Goal: Task Accomplishment & Management: Complete application form

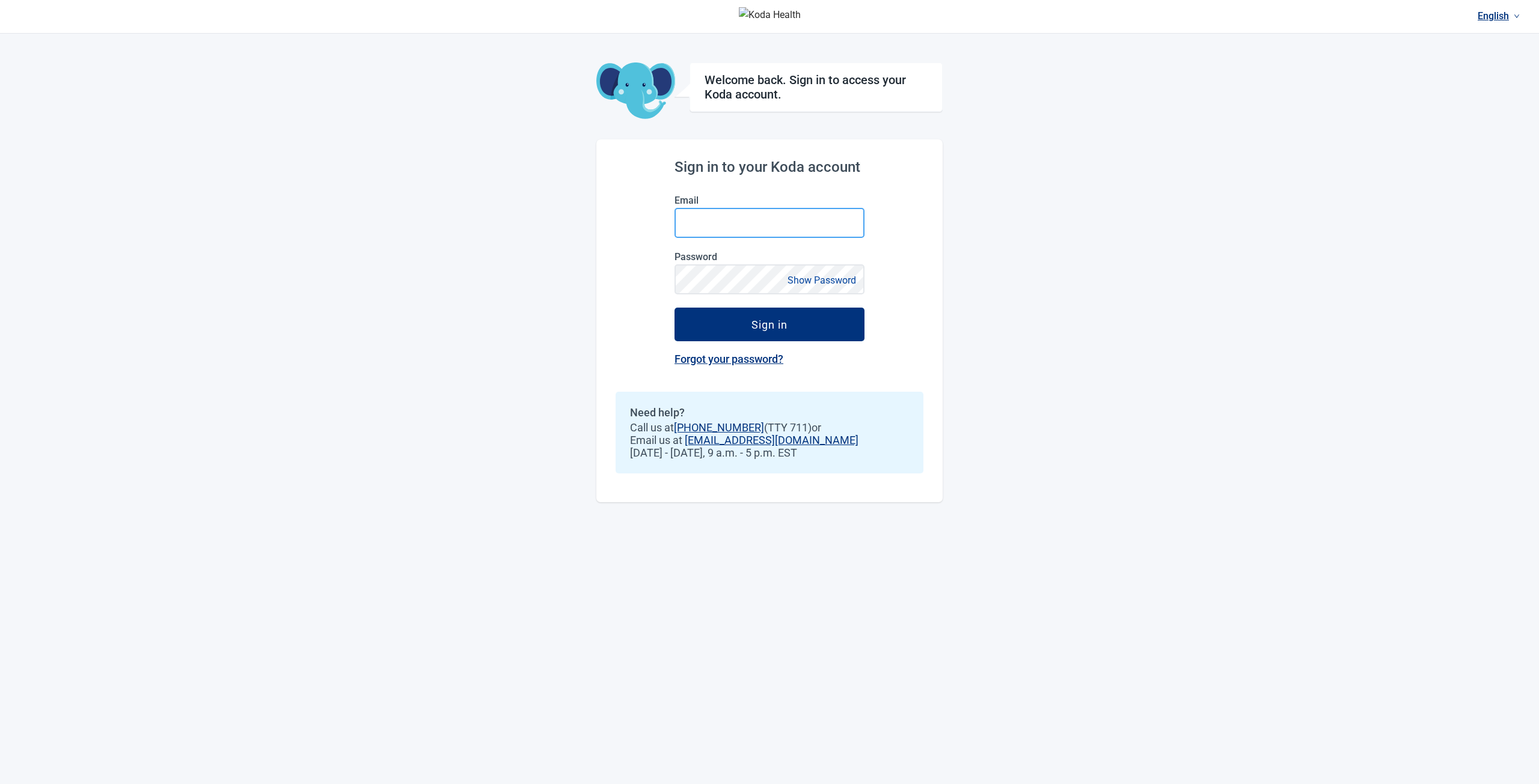
click at [761, 222] on input "Email" at bounding box center [770, 223] width 190 height 30
type input "**********"
click at [674, 308] on button "Sign in" at bounding box center [770, 324] width 190 height 34
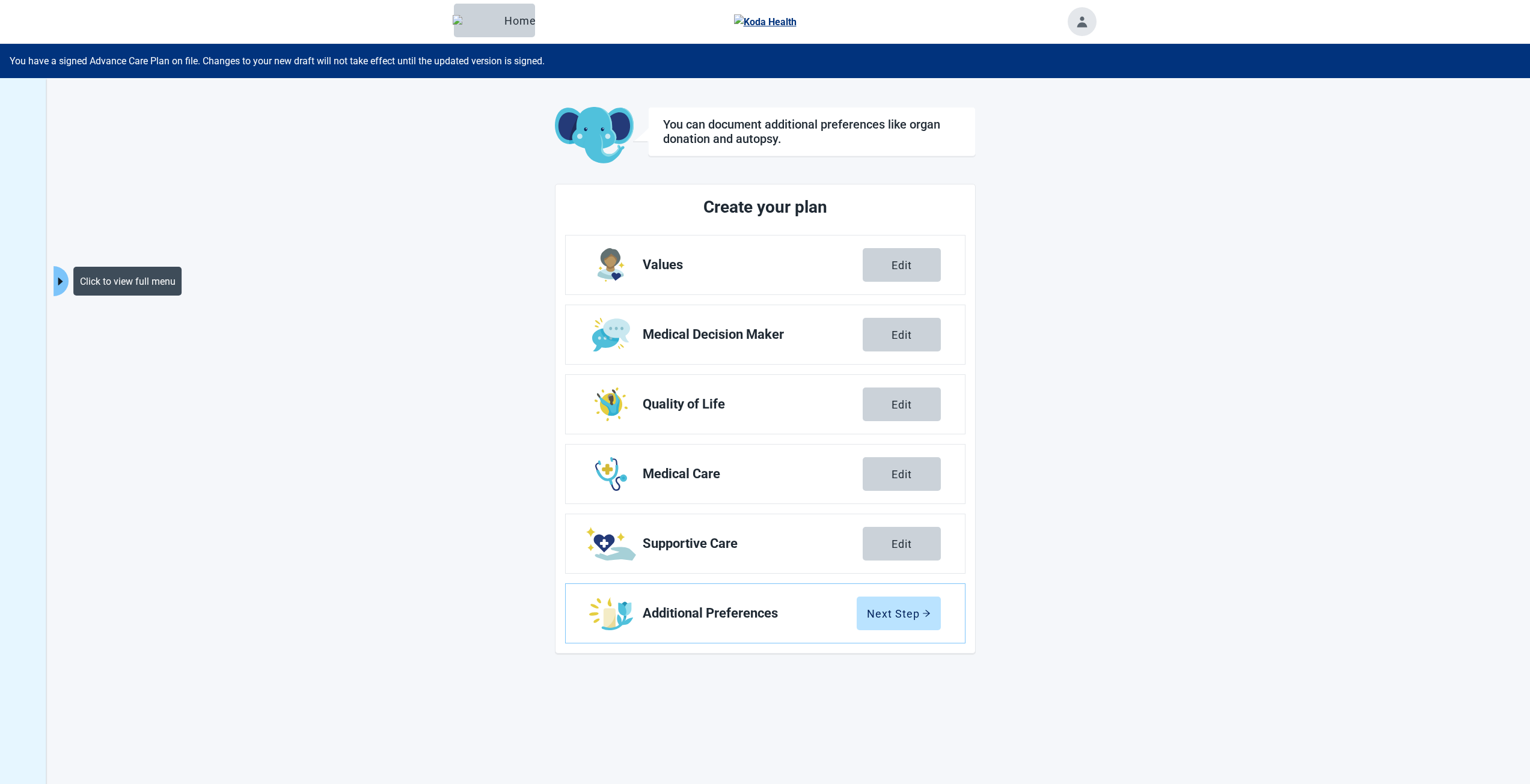
drag, startPoint x: 60, startPoint y: 274, endPoint x: 108, endPoint y: 275, distance: 48.0
click at [60, 274] on button "Click to view full menu" at bounding box center [61, 281] width 15 height 30
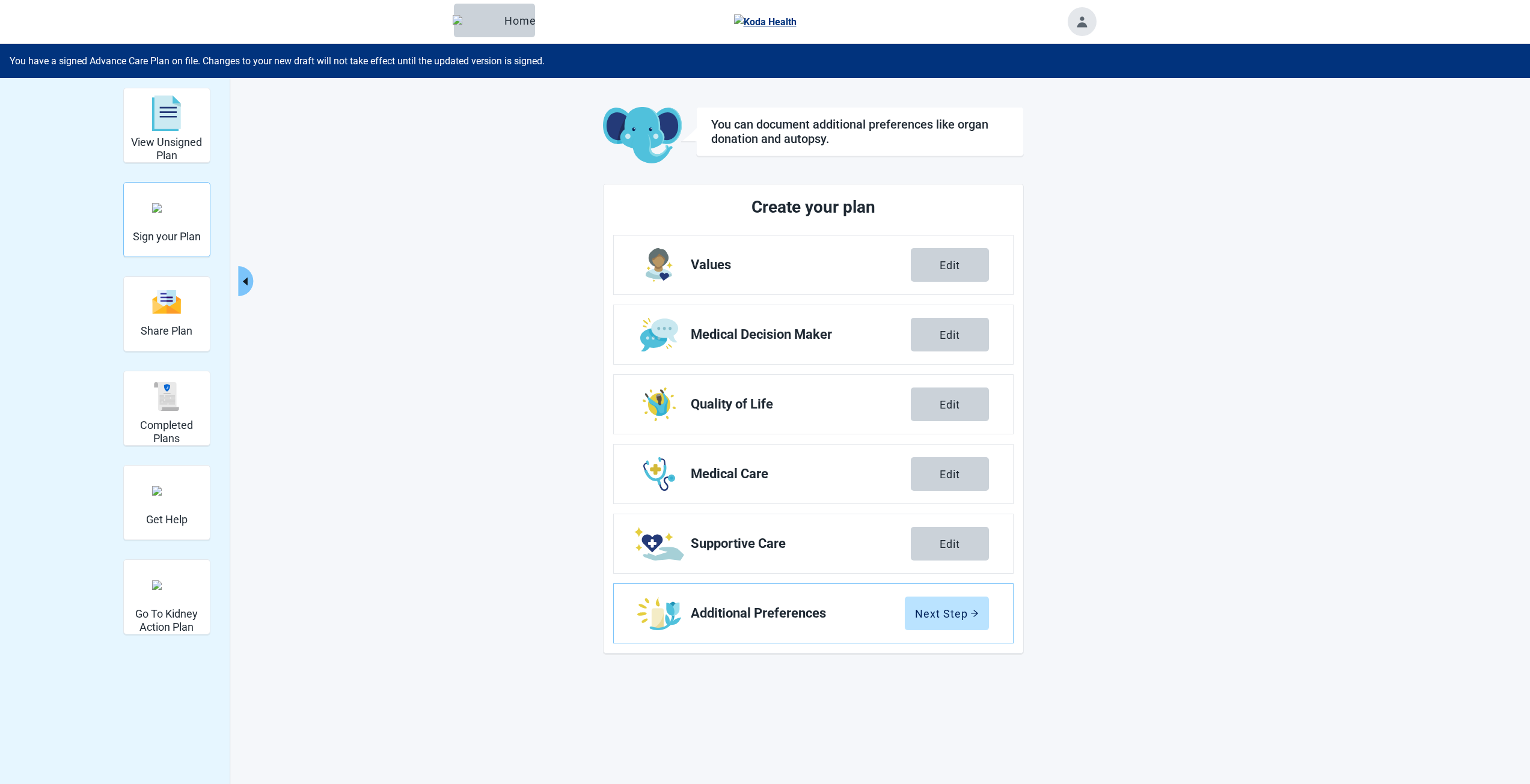
click at [175, 211] on img "Sign your Plan" at bounding box center [166, 208] width 29 height 9
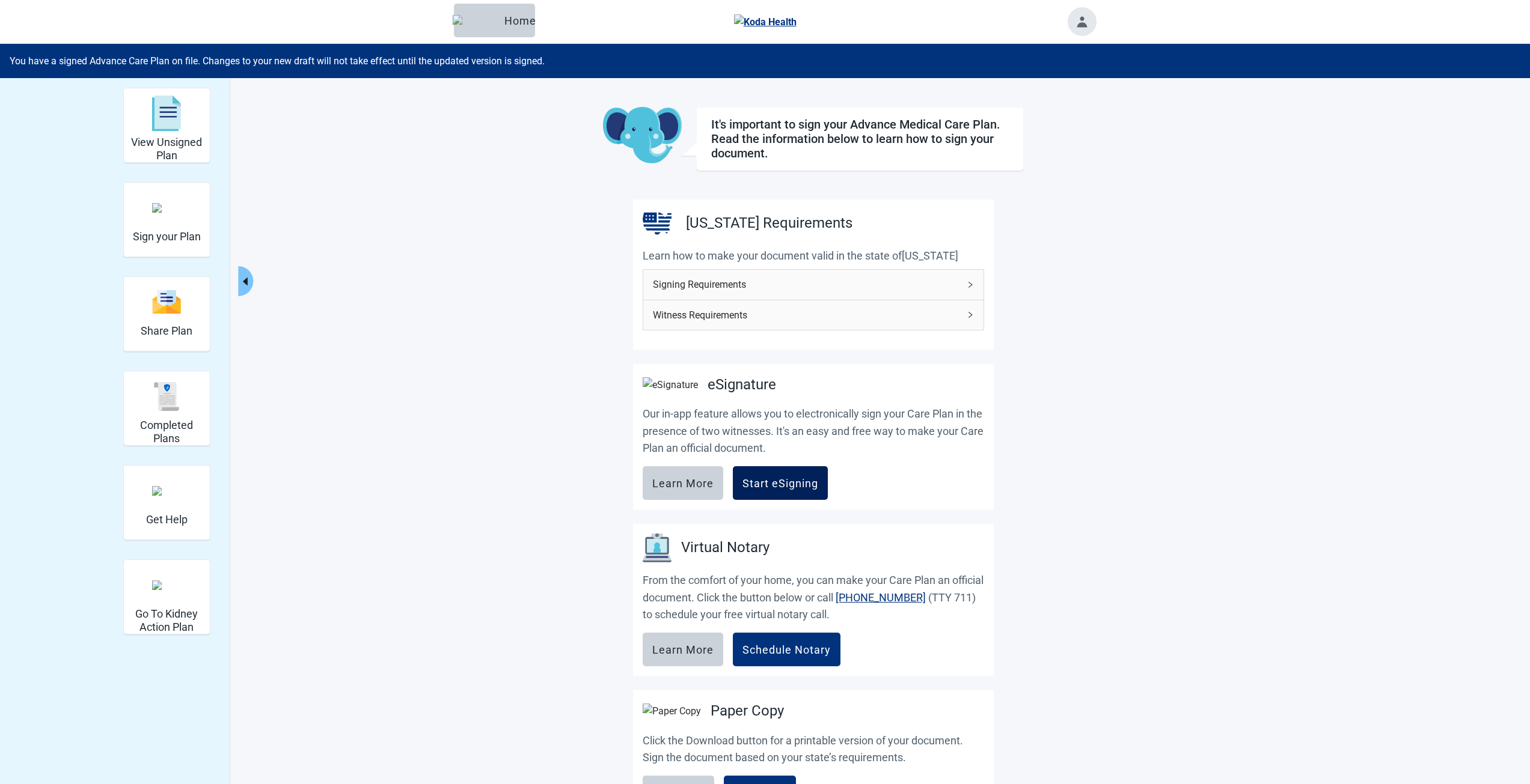
click at [790, 482] on div "Start eSigning" at bounding box center [780, 483] width 76 height 12
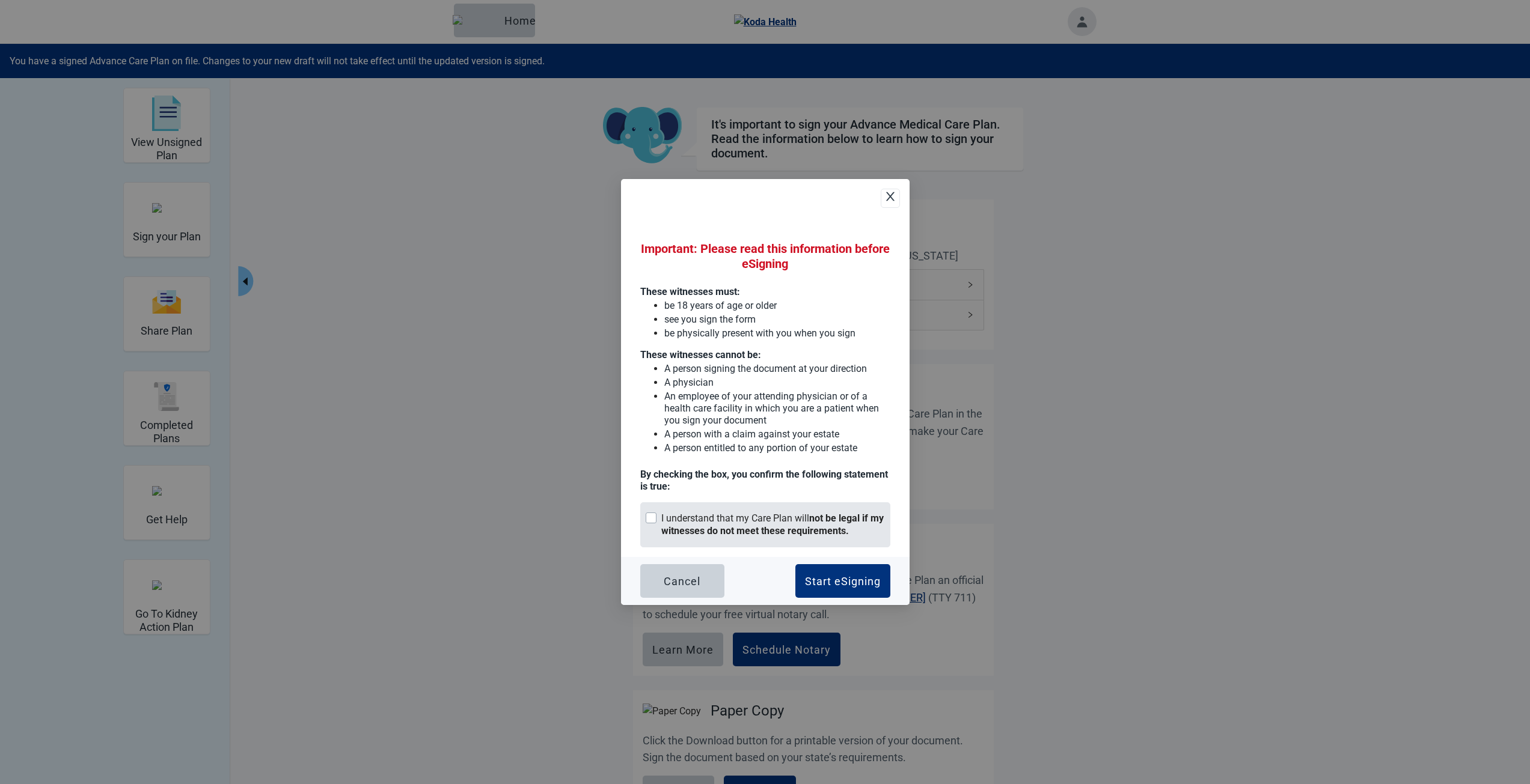
click at [748, 525] on strong "not be legal if my witnesses do not meet these requirements." at bounding box center [772, 525] width 223 height 24
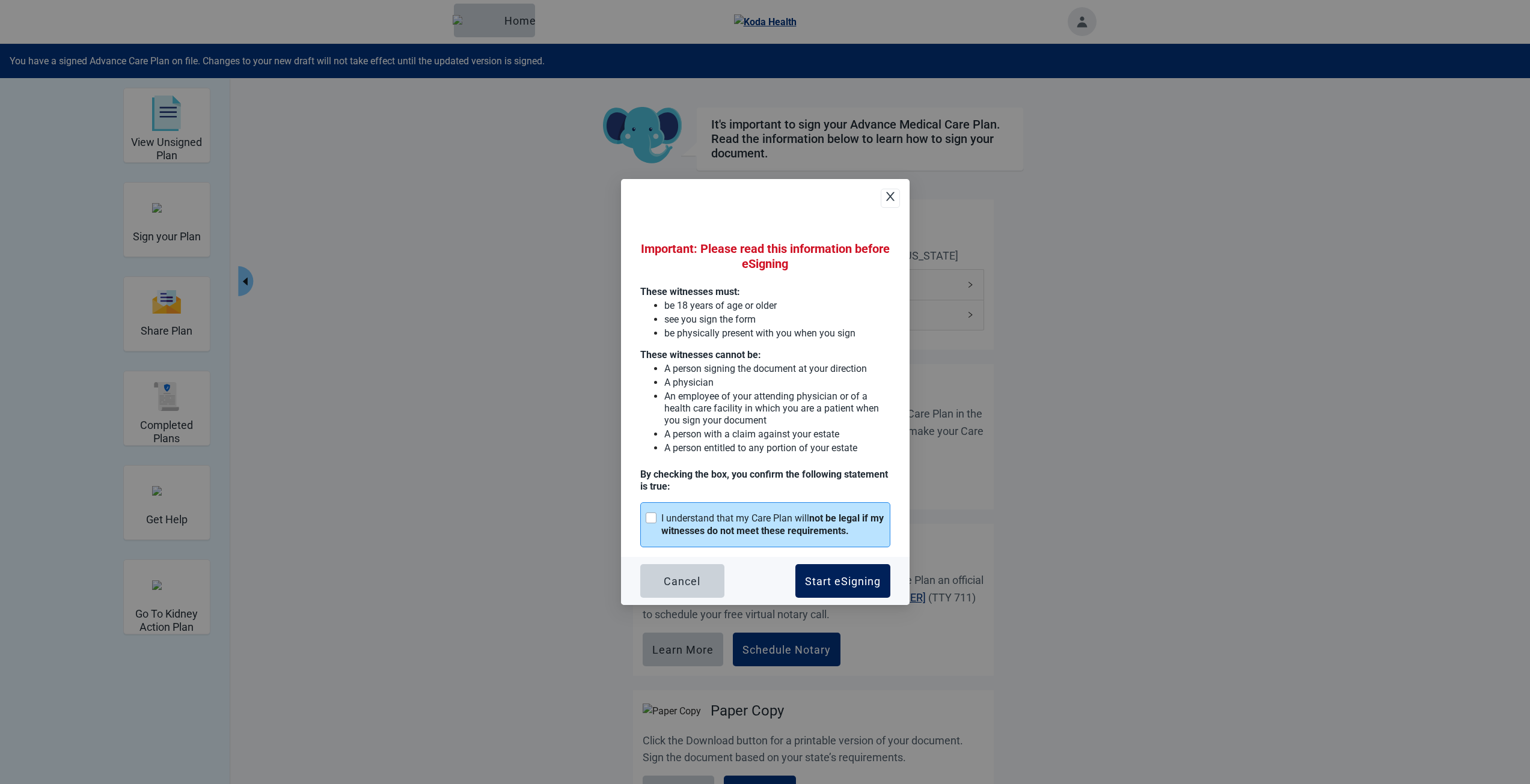
click at [836, 577] on div "Start eSigning" at bounding box center [843, 581] width 76 height 12
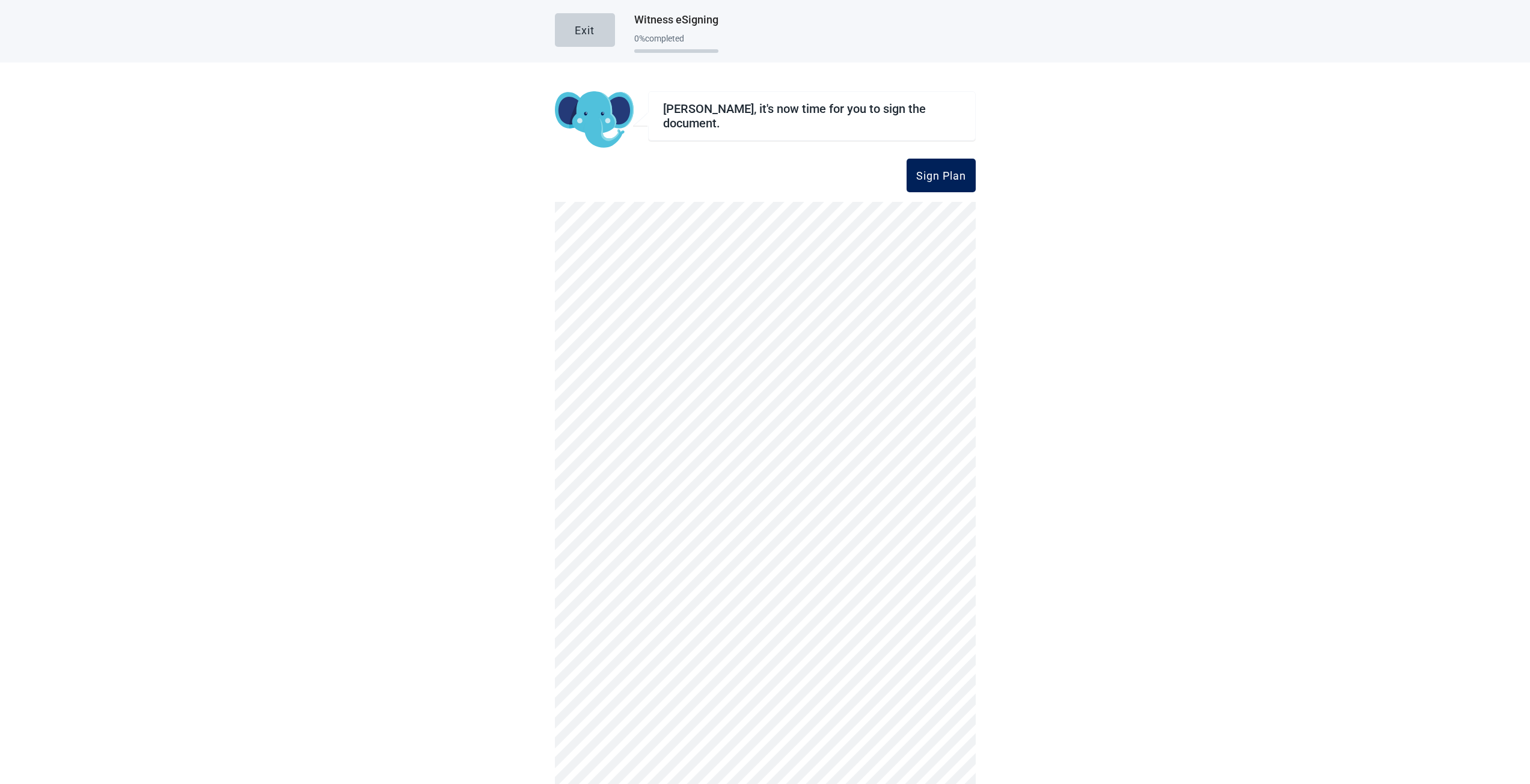
click at [954, 175] on div "Sign Plan" at bounding box center [941, 175] width 50 height 12
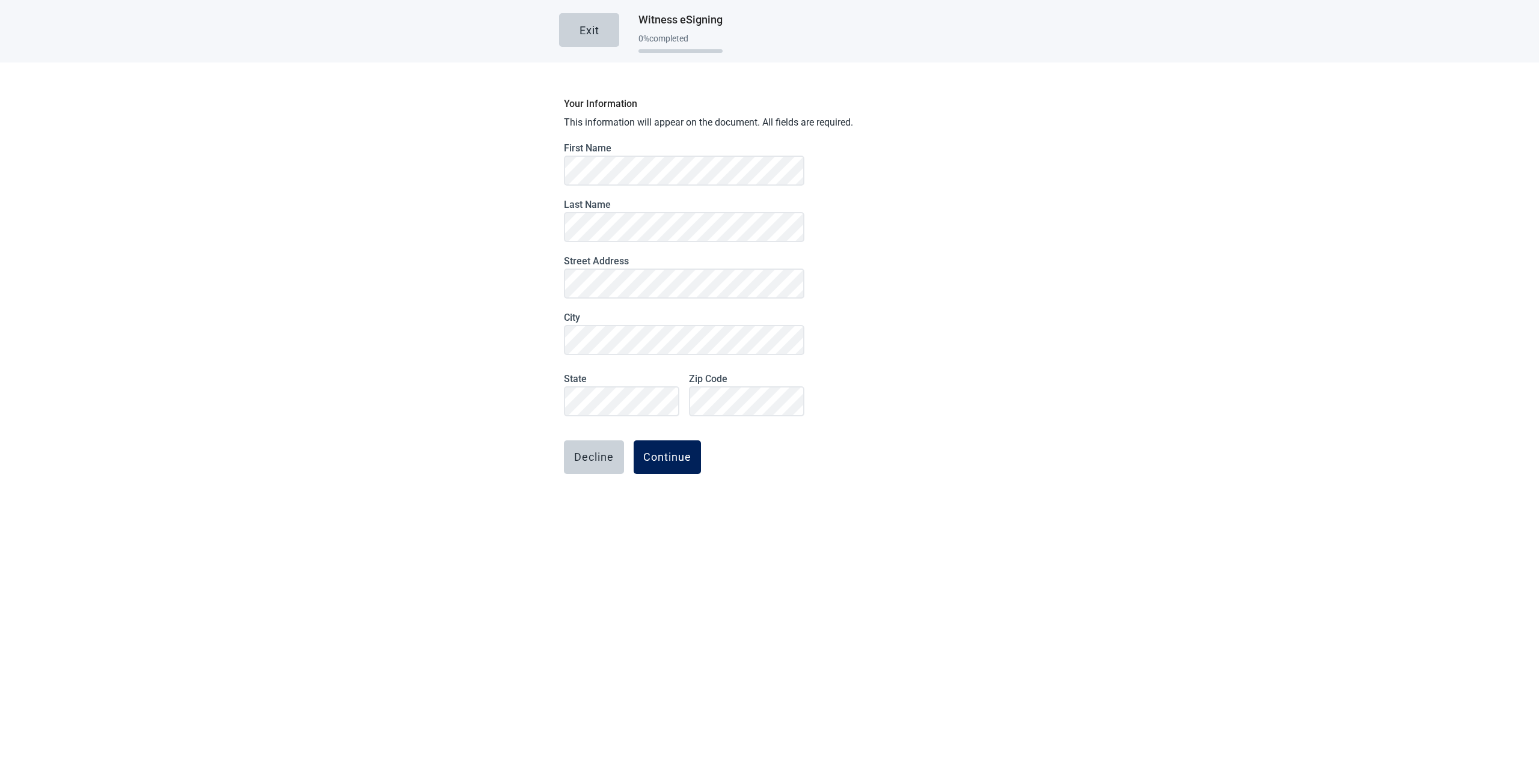
click at [674, 451] on div "Continue" at bounding box center [667, 457] width 48 height 12
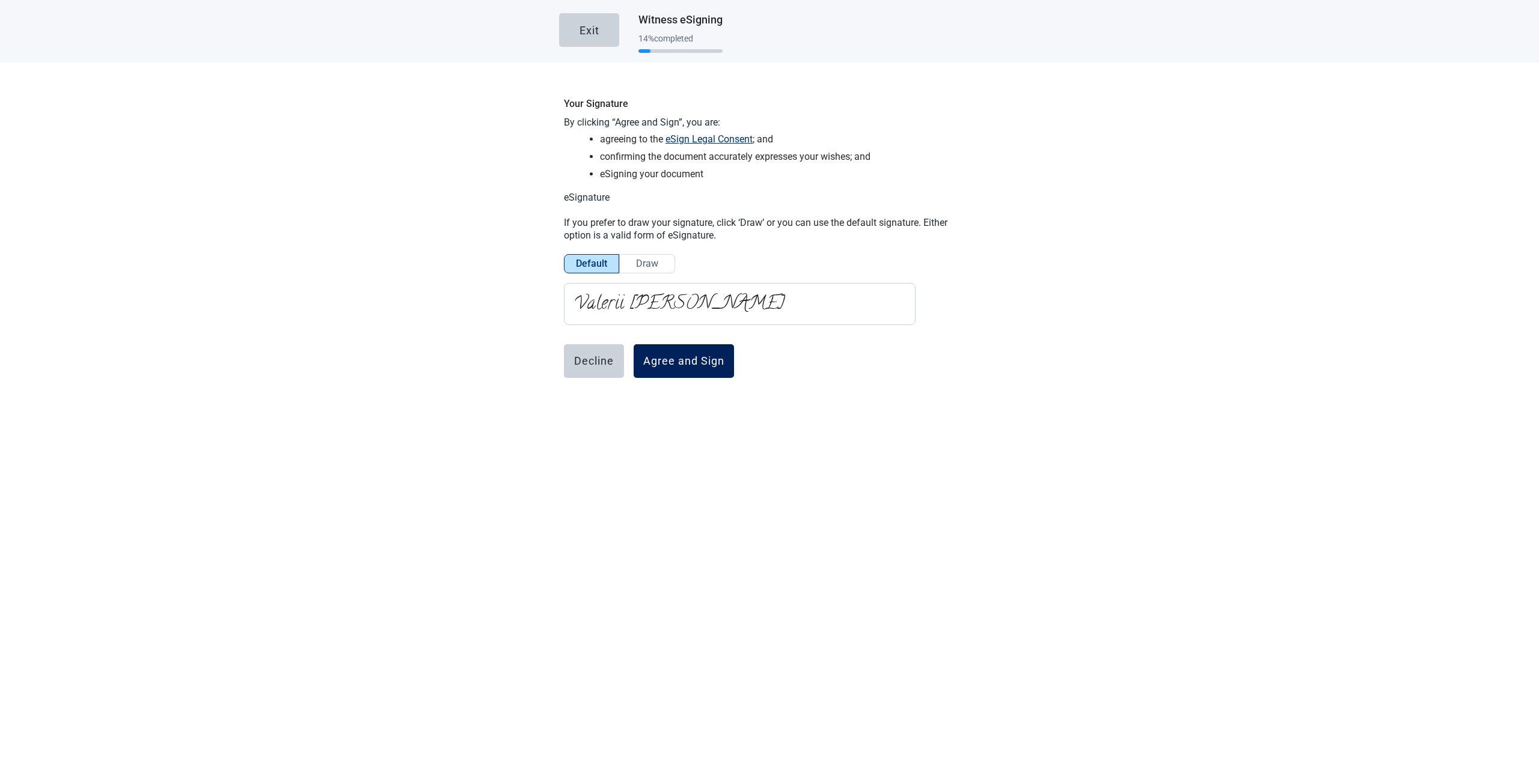
click at [652, 359] on div "Agree and Sign" at bounding box center [684, 361] width 81 height 12
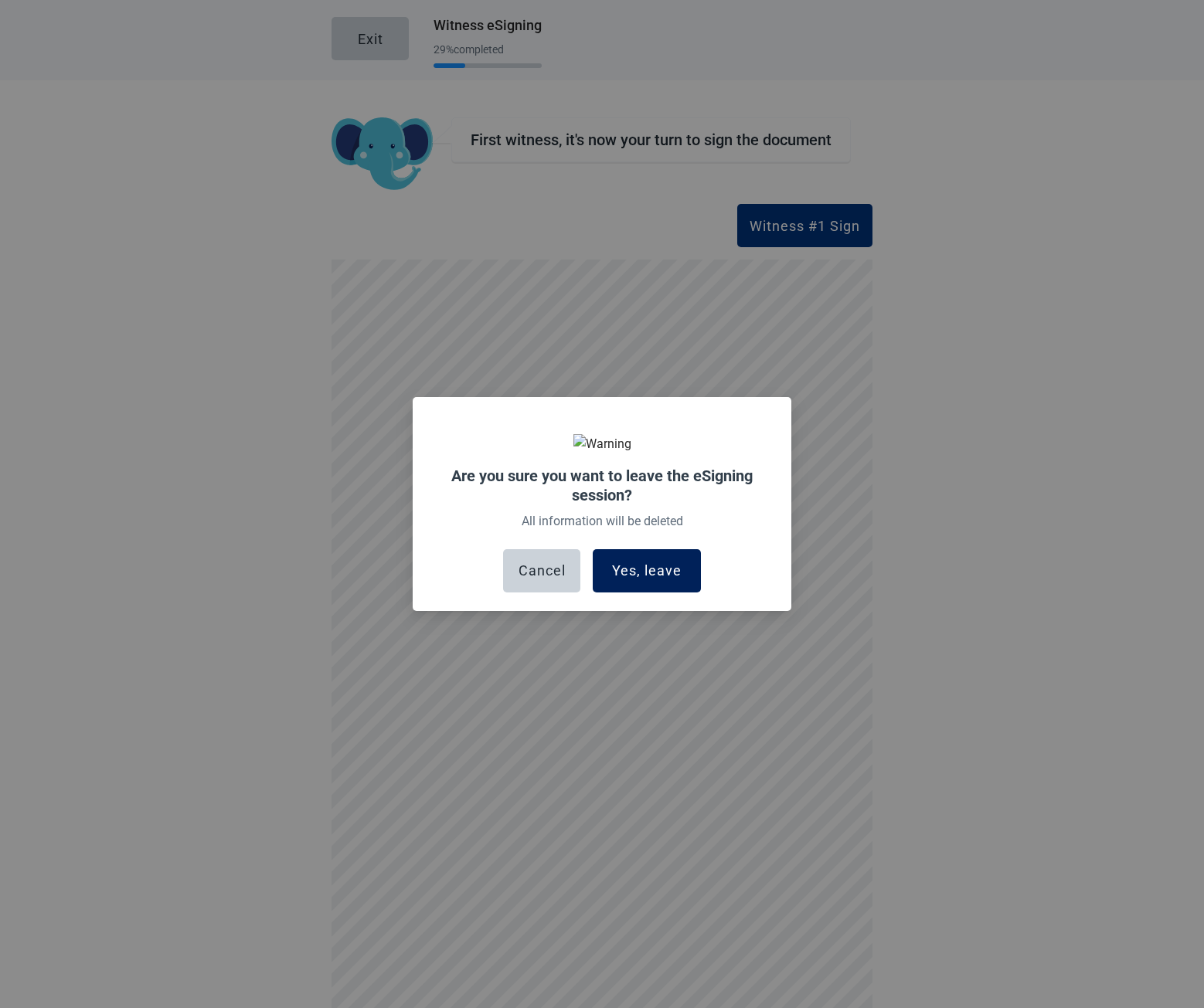
click at [652, 569] on div "Yes, leave" at bounding box center [646, 571] width 69 height 15
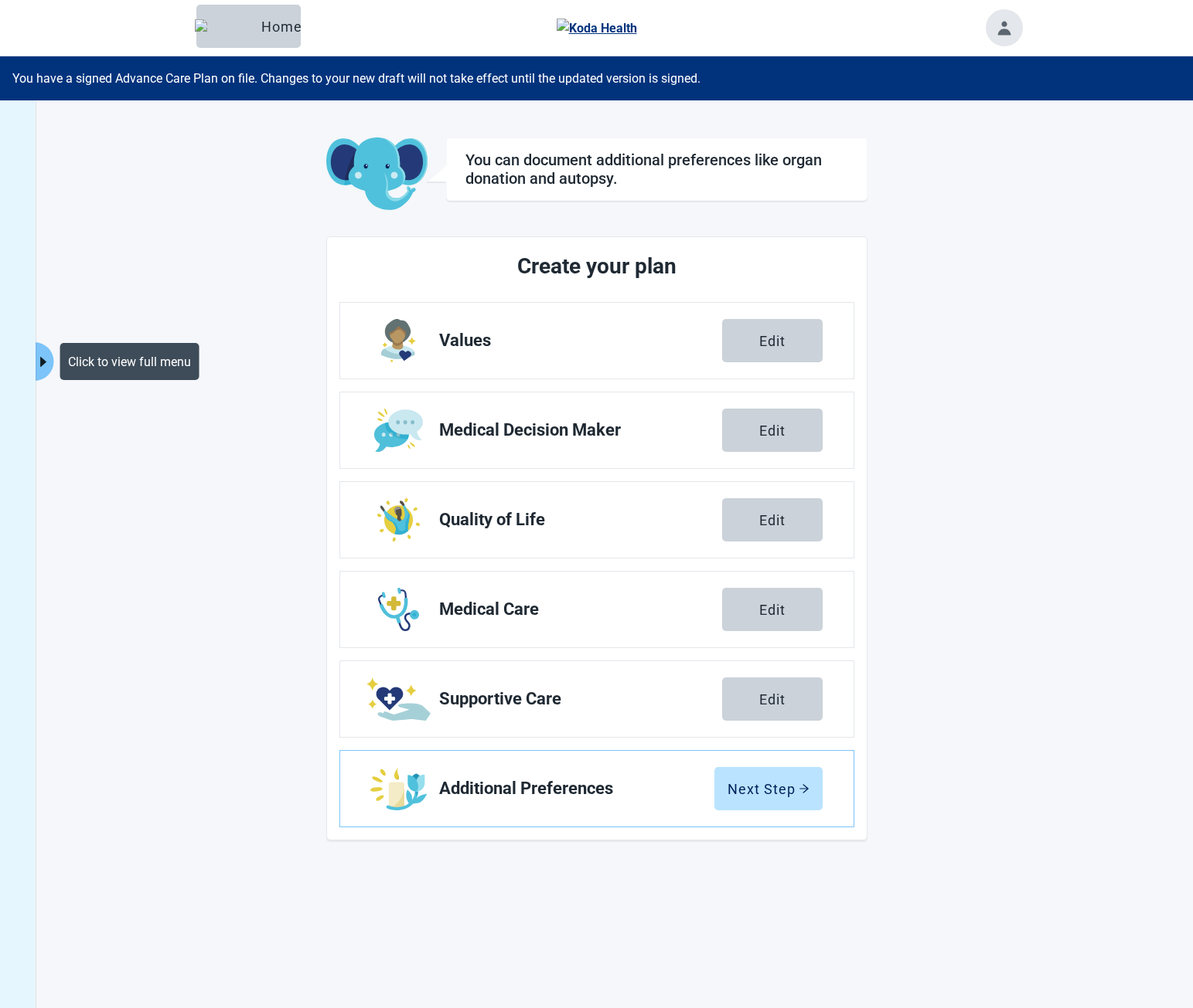
drag, startPoint x: 44, startPoint y: 355, endPoint x: 118, endPoint y: 360, distance: 74.2
click at [44, 355] on icon "caret-right" at bounding box center [43, 361] width 15 height 15
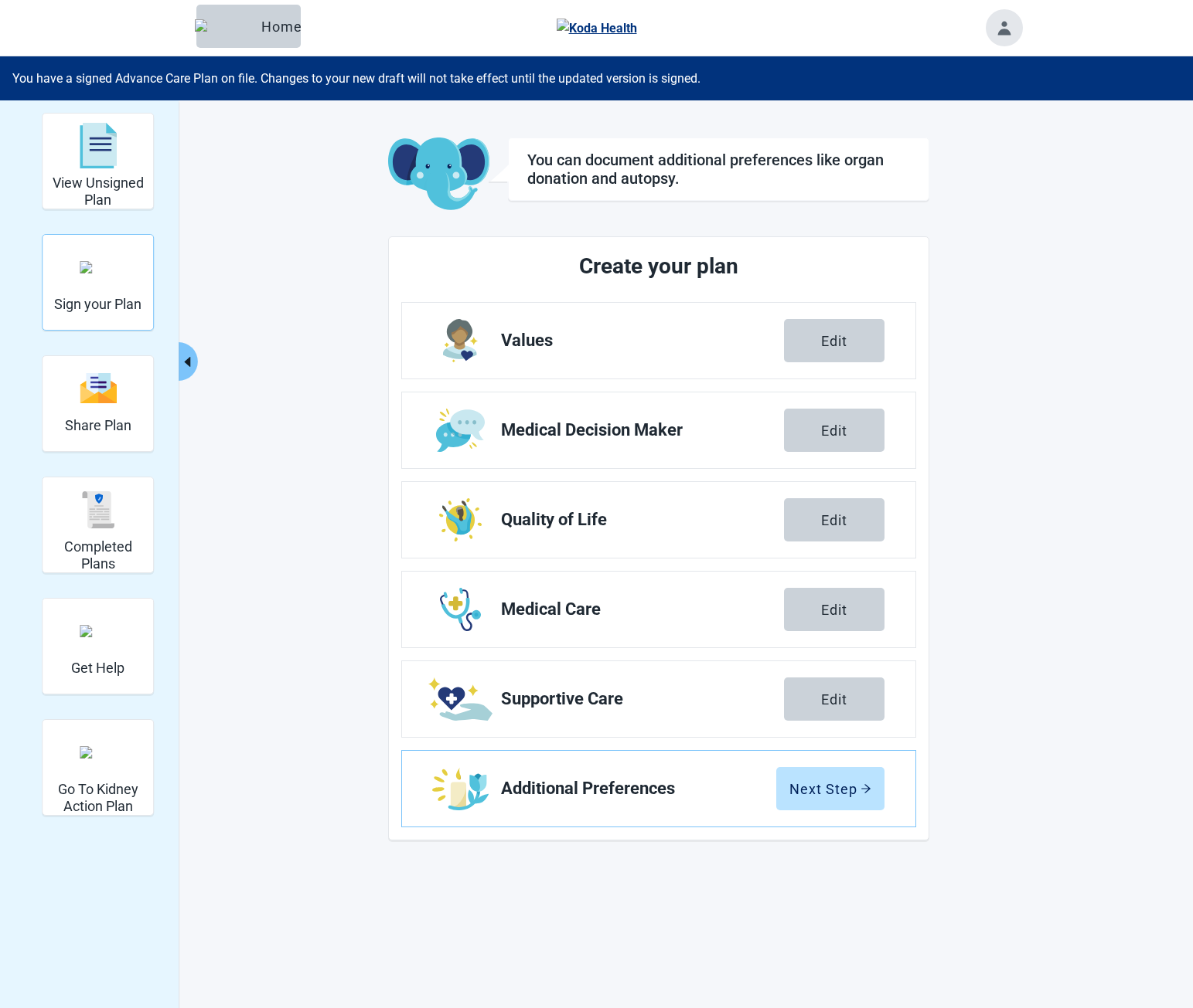
click at [120, 314] on div "Sign your Plan" at bounding box center [97, 283] width 87 height 89
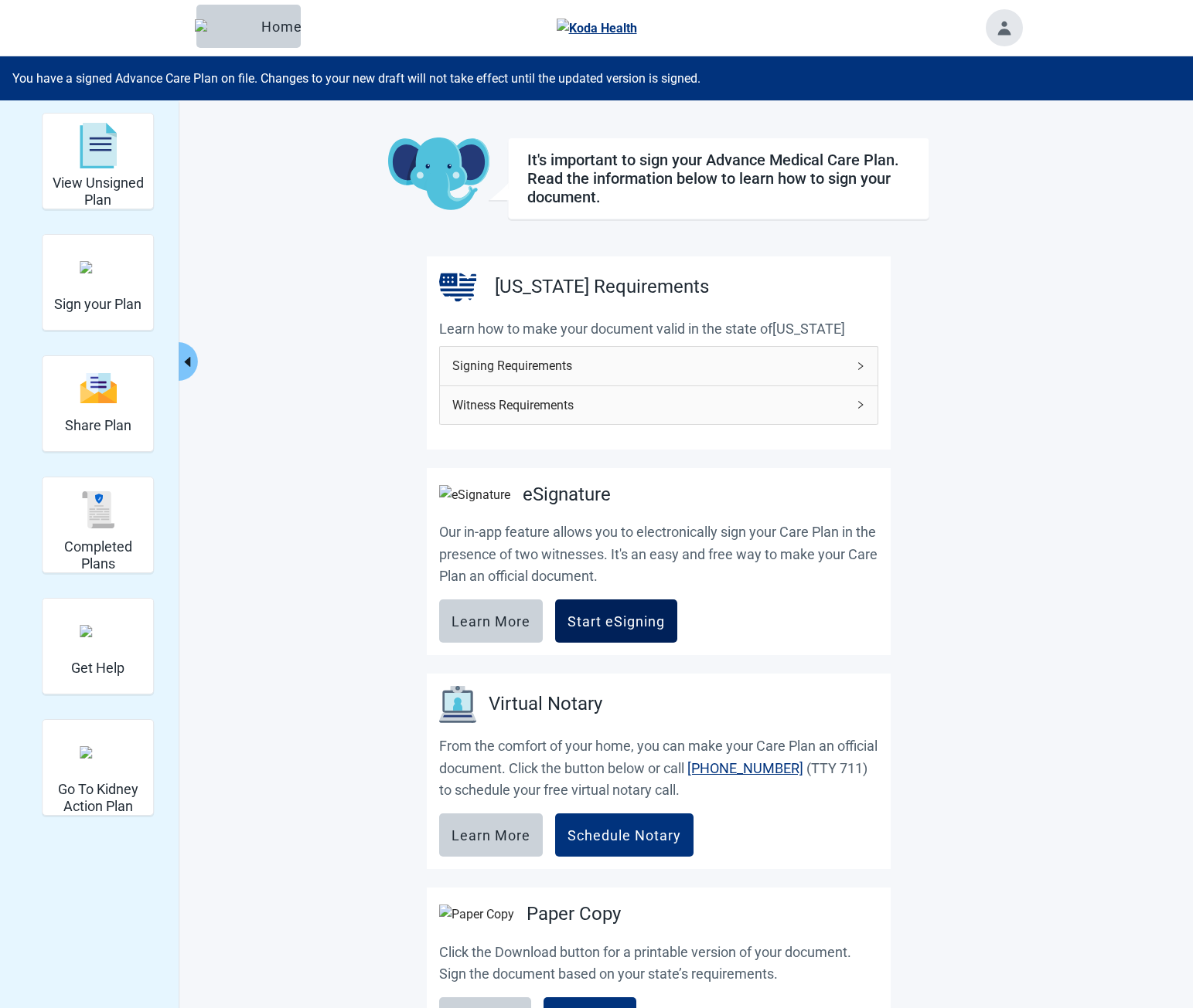
click at [614, 619] on button "Start eSigning" at bounding box center [615, 621] width 122 height 44
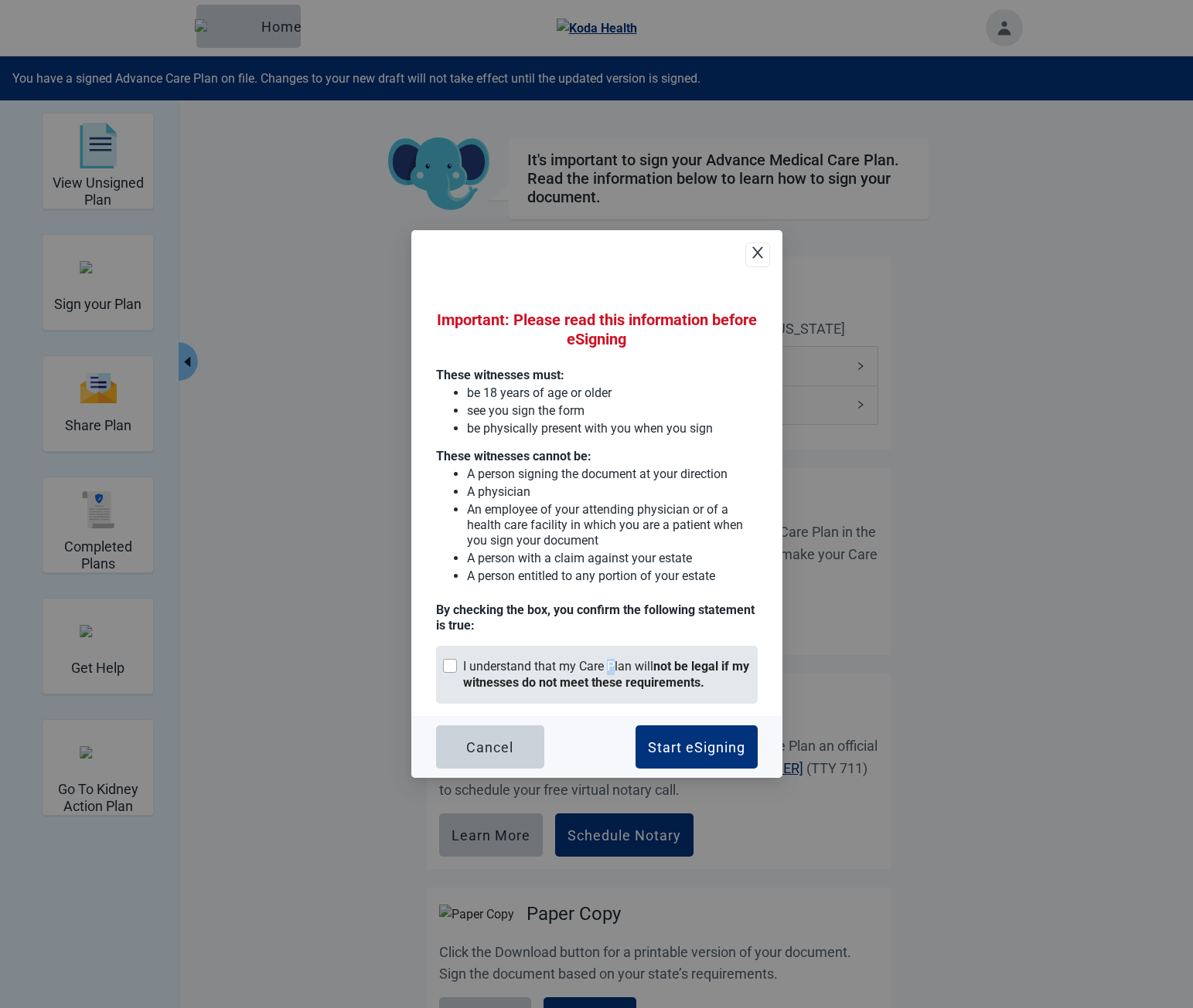
drag, startPoint x: 611, startPoint y: 671, endPoint x: 662, endPoint y: 706, distance: 61.9
click at [612, 671] on div "I understand that my Care Plan will not be legal if my witnesses do not meet th…" at bounding box center [607, 676] width 287 height 32
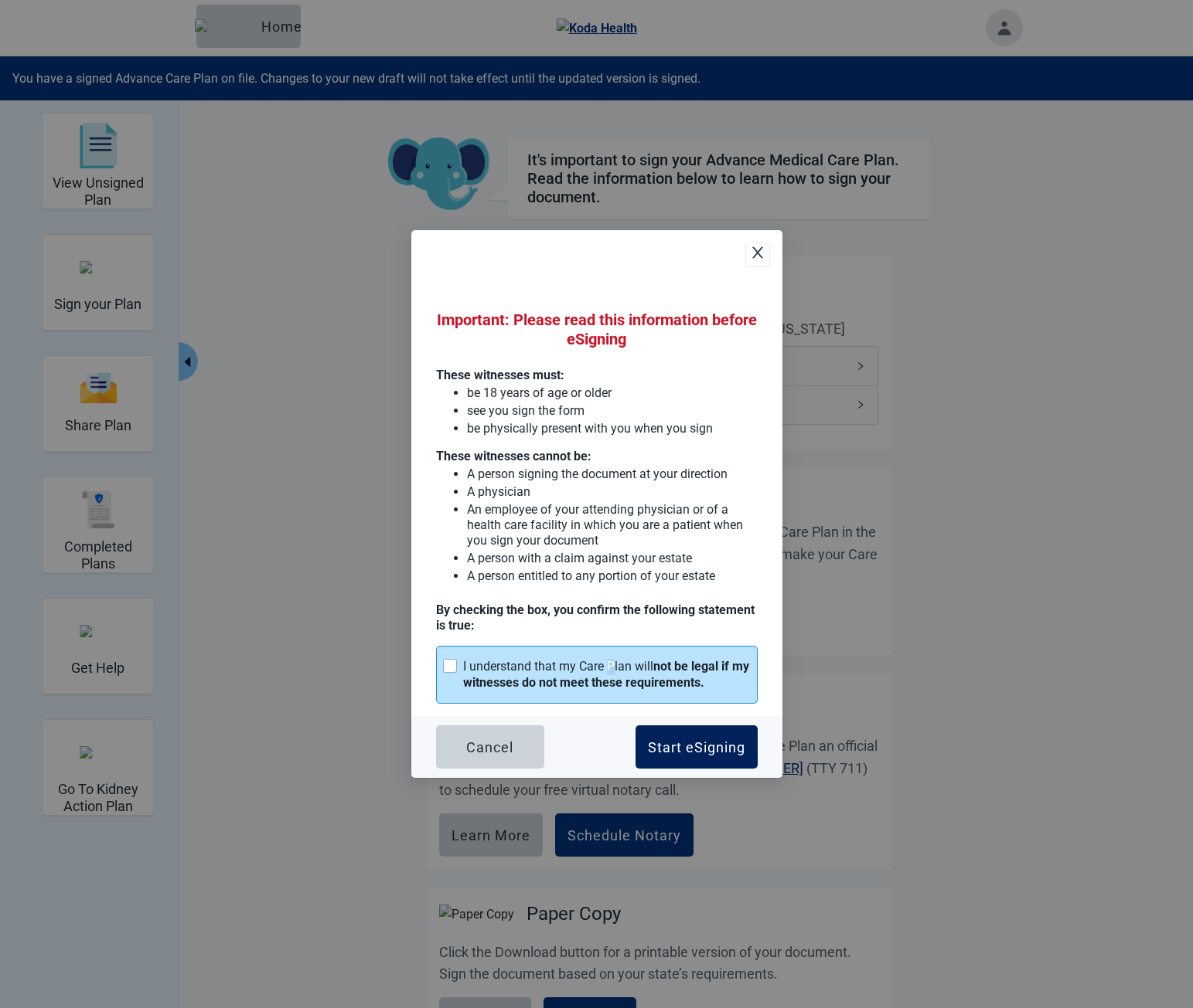
click at [684, 726] on button "Start eSigning" at bounding box center [696, 747] width 122 height 44
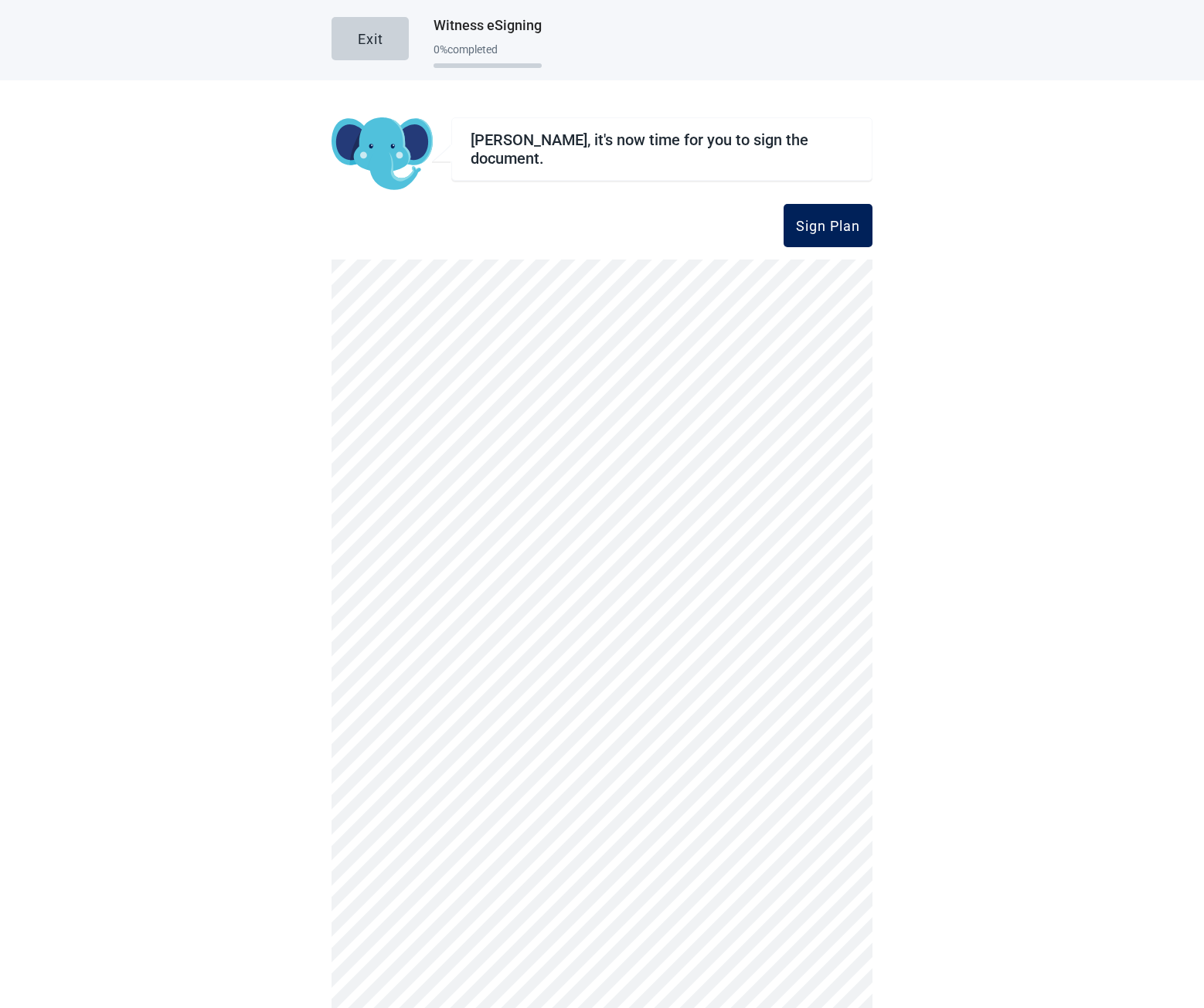
click at [813, 215] on button "Sign Plan" at bounding box center [828, 226] width 89 height 44
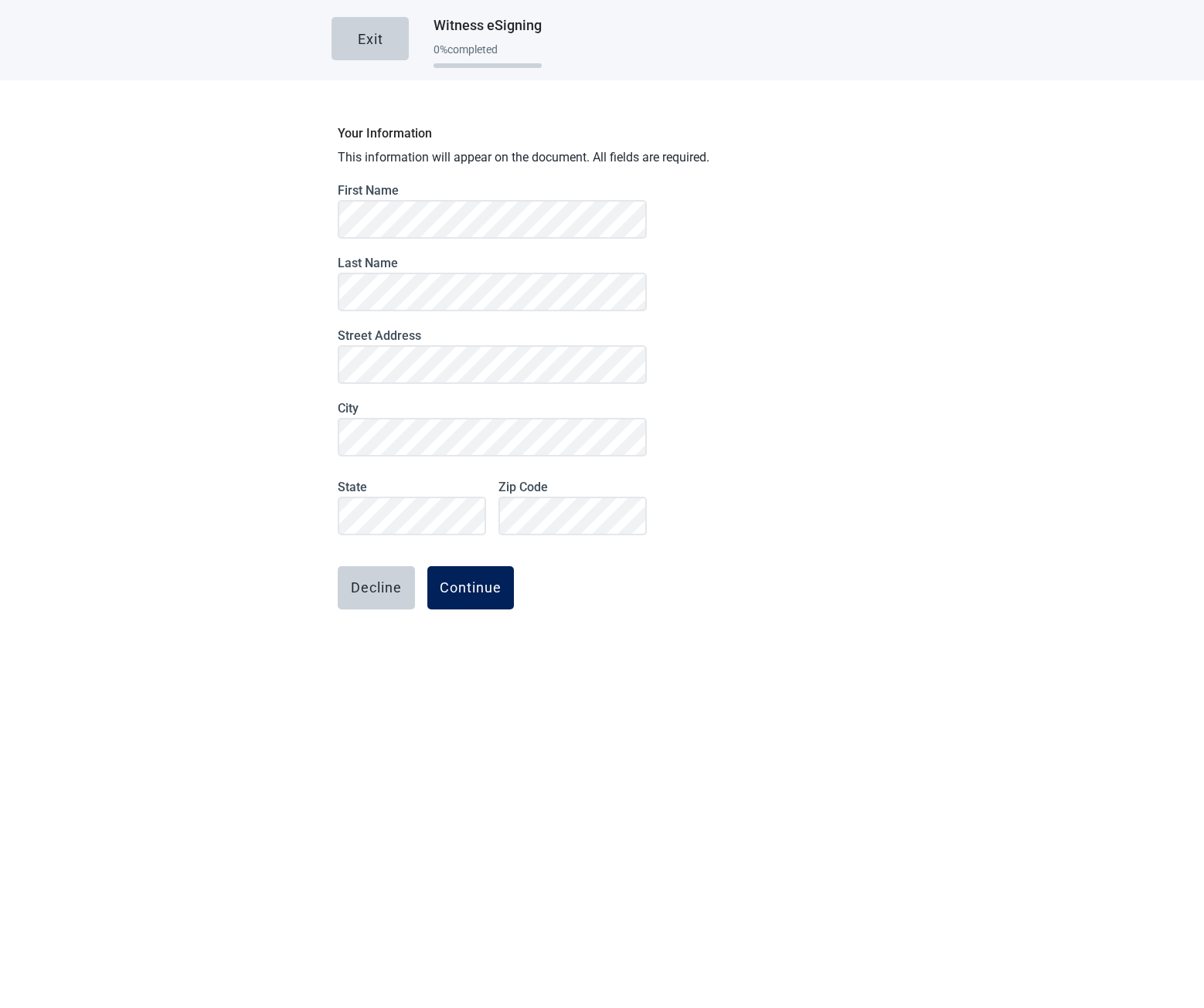
click at [480, 582] on div "Continue" at bounding box center [471, 588] width 62 height 15
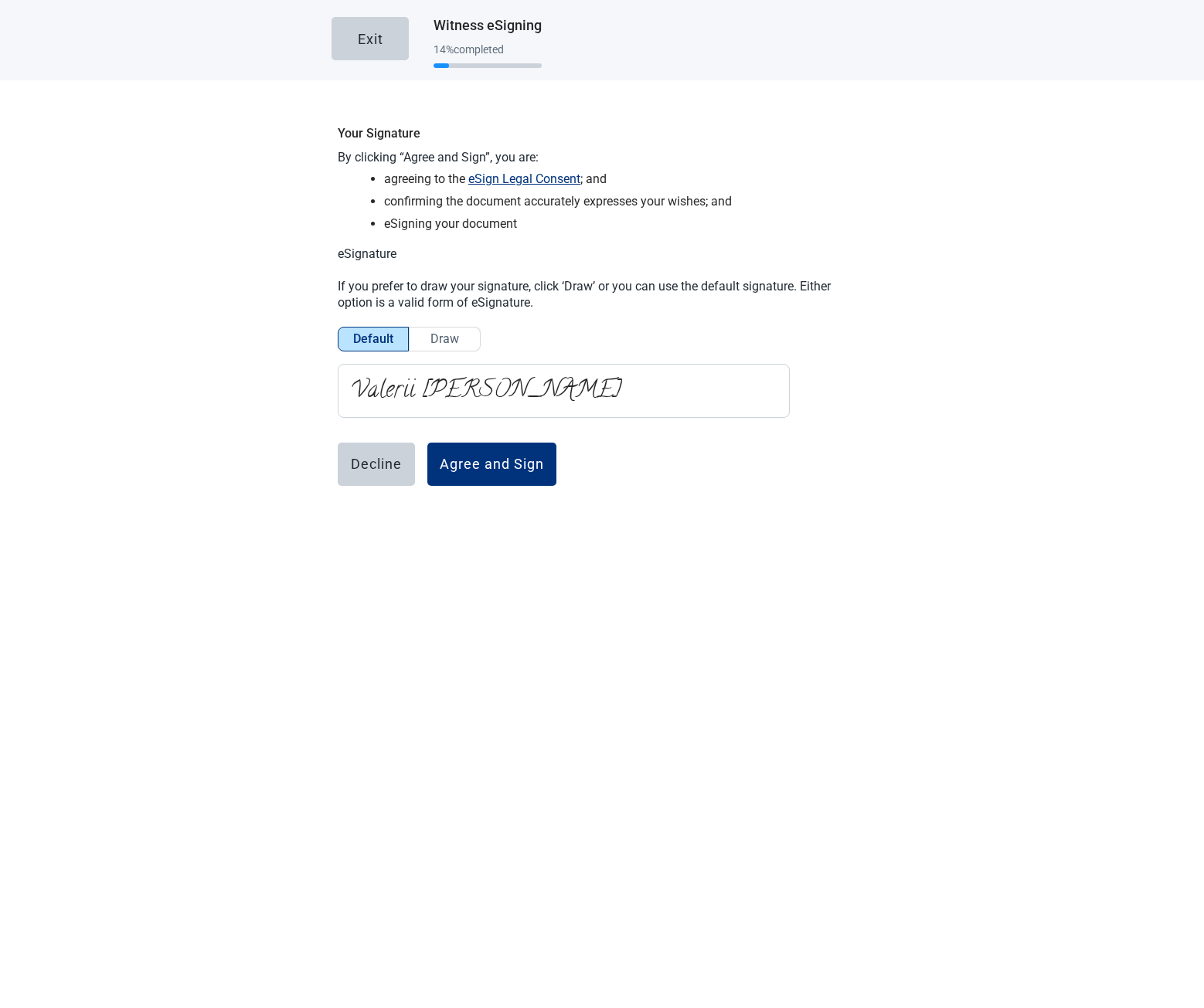
click at [361, 68] on div "Exit Witness eSigning 14 % completed" at bounding box center [602, 38] width 541 height 77
click at [363, 52] on button "Exit" at bounding box center [370, 38] width 77 height 44
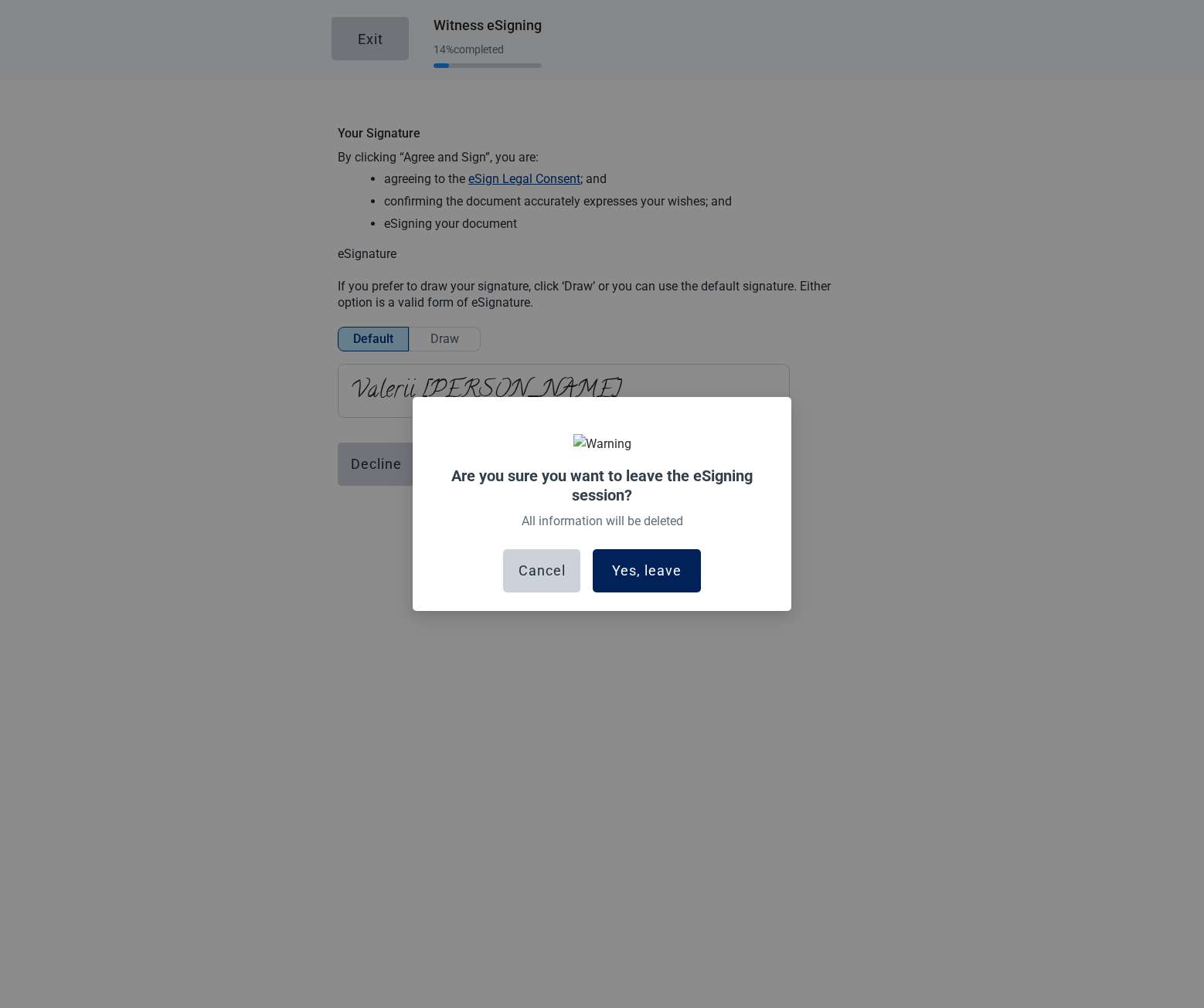
click at [672, 559] on button "Yes, leave" at bounding box center [647, 571] width 109 height 44
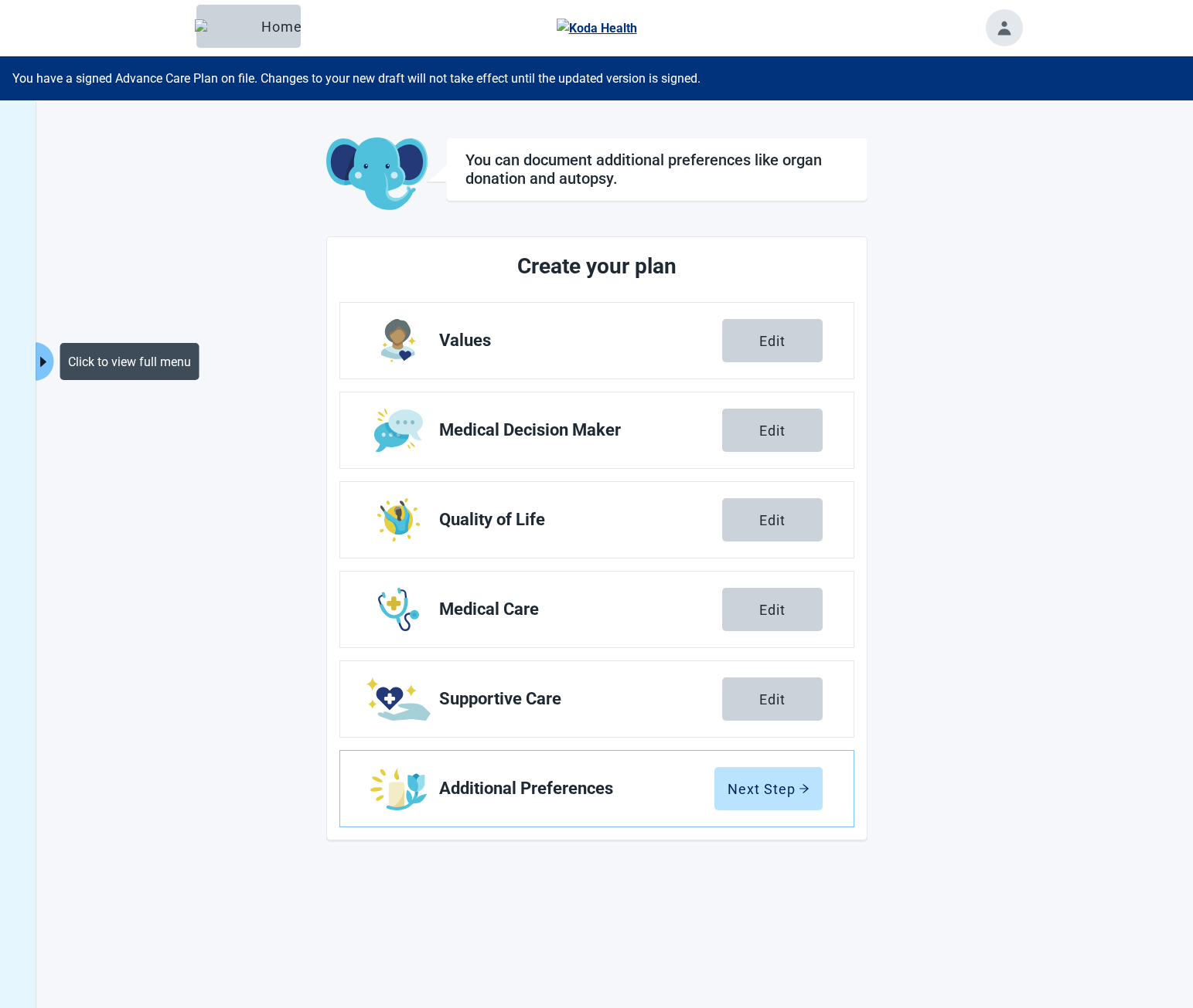
click at [49, 355] on icon "caret-right" at bounding box center [43, 361] width 15 height 15
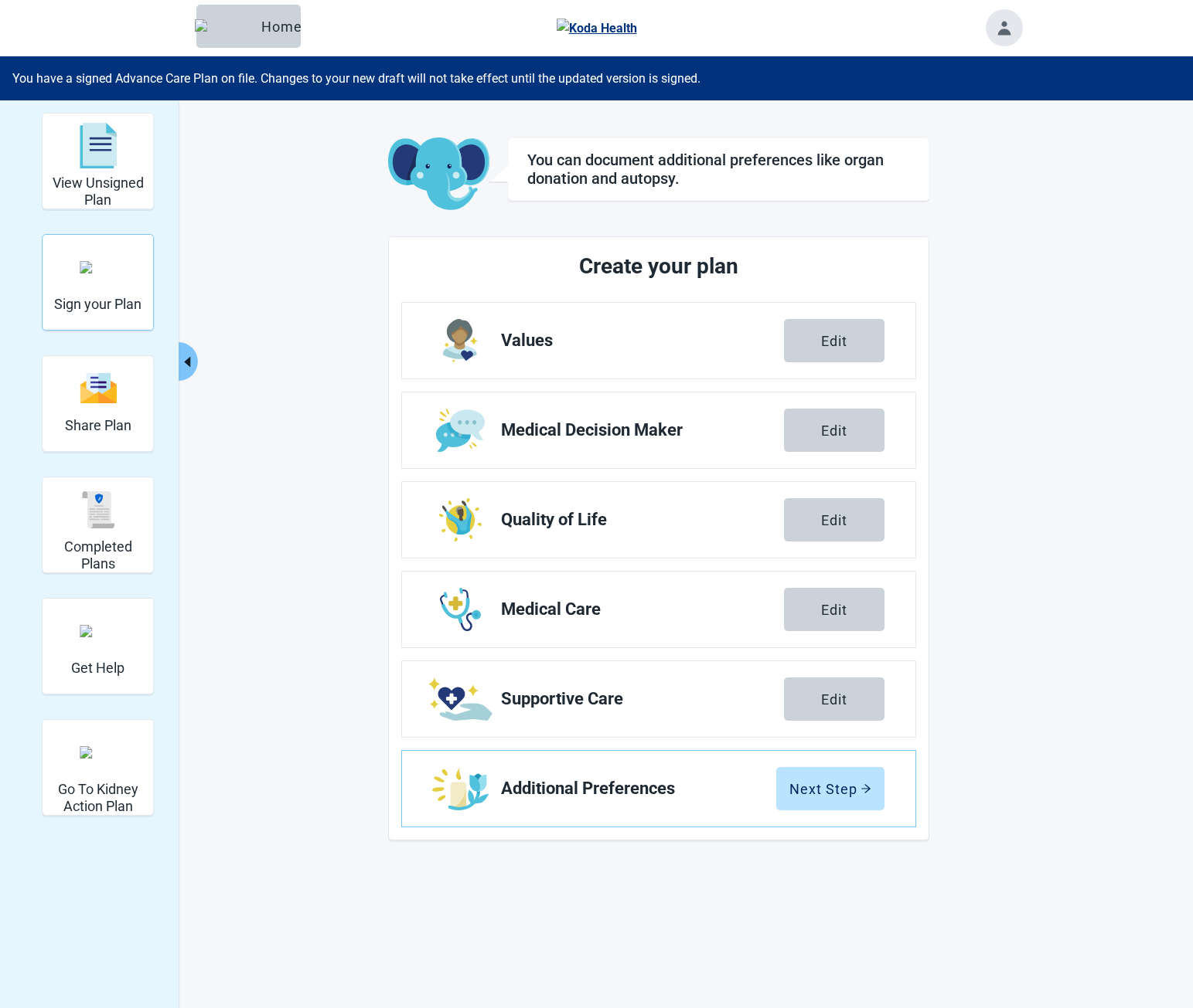
click at [109, 273] on img "Sign your Plan" at bounding box center [97, 267] width 37 height 12
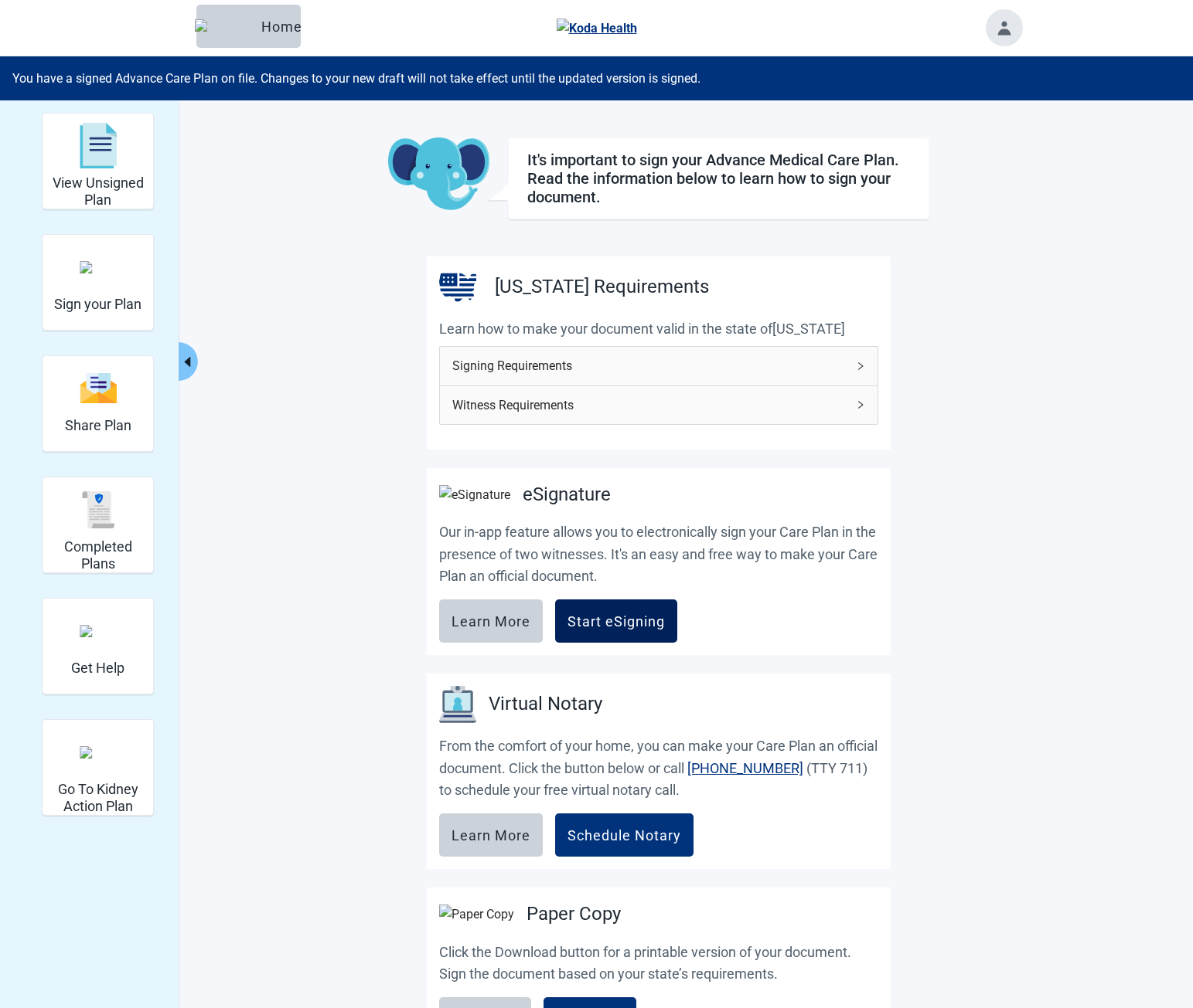
click at [627, 629] on div "Start eSigning" at bounding box center [616, 621] width 97 height 15
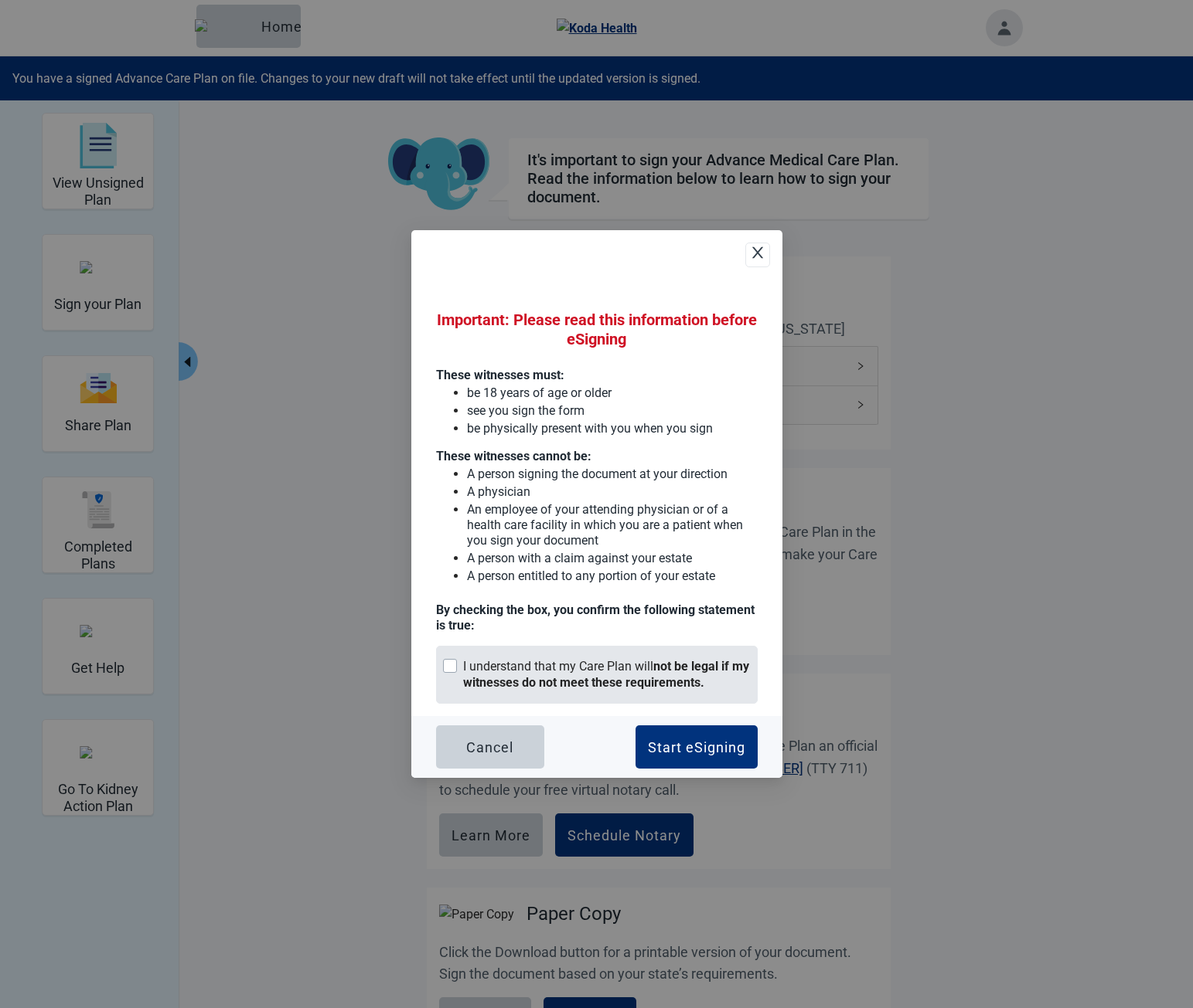
click at [634, 670] on div "I understand that my Care Plan will not be legal if my witnesses do not meet th…" at bounding box center [607, 676] width 287 height 32
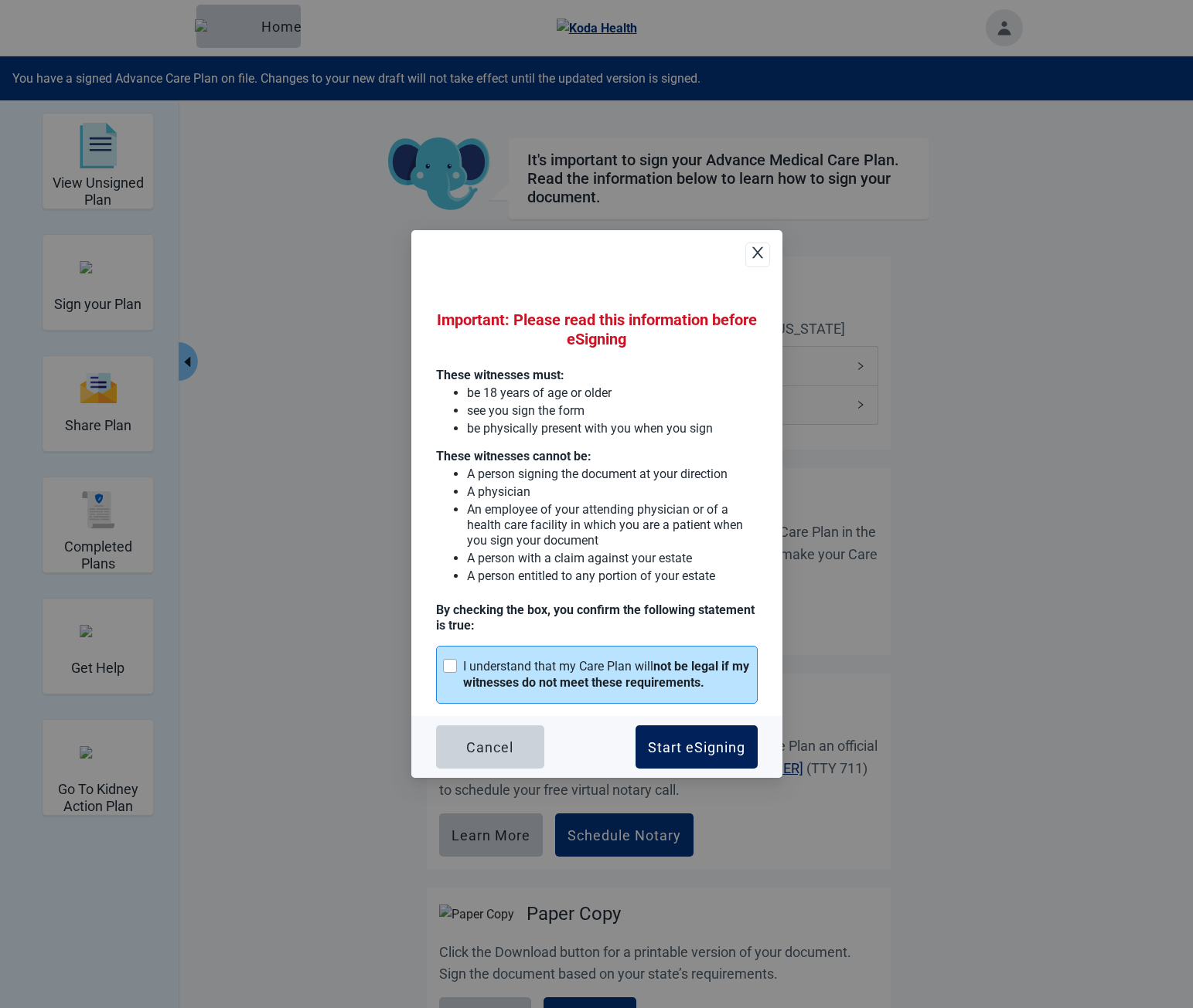
click at [693, 759] on button "Start eSigning" at bounding box center [696, 747] width 122 height 44
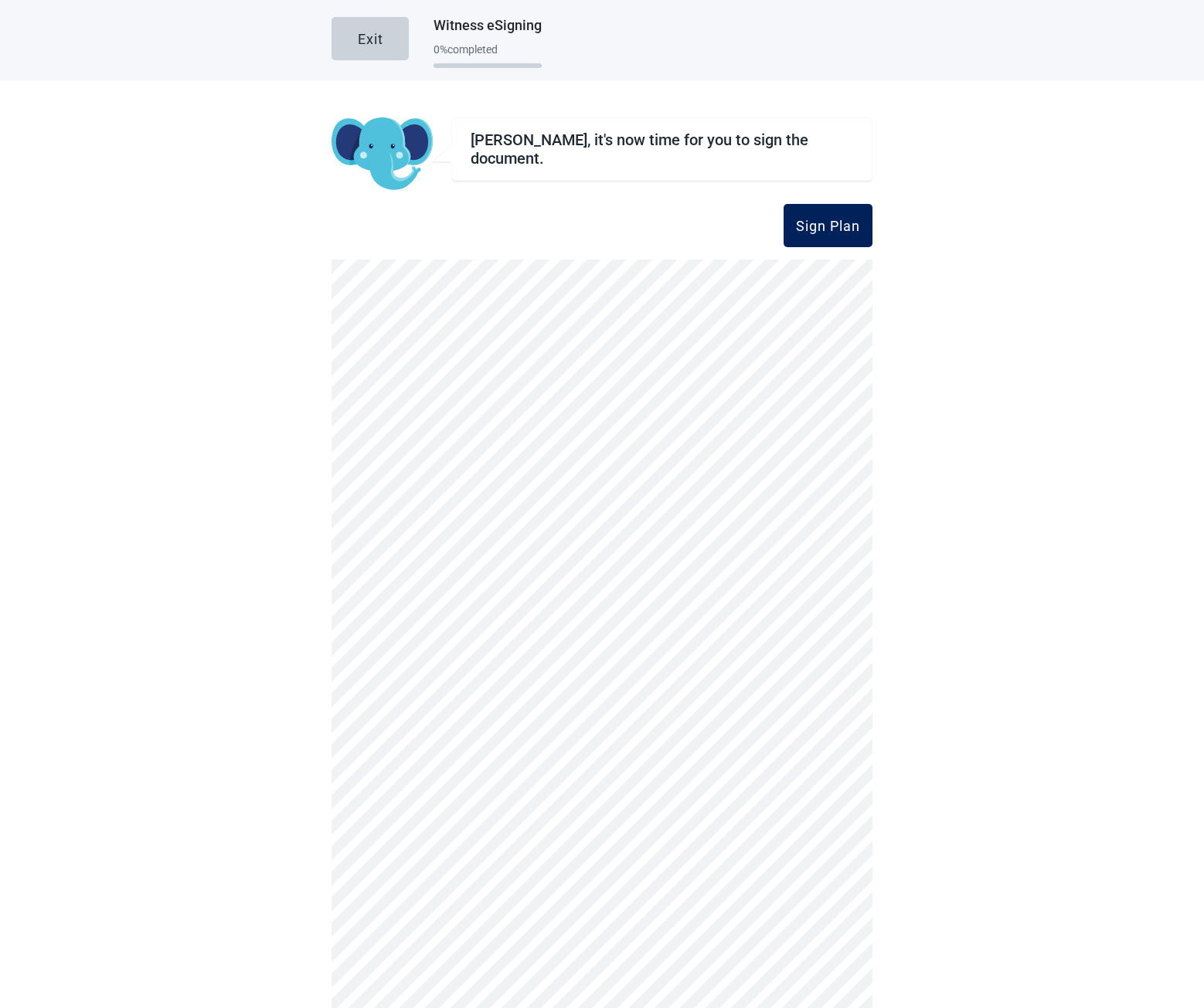
click at [845, 225] on div "Sign Plan" at bounding box center [828, 226] width 64 height 15
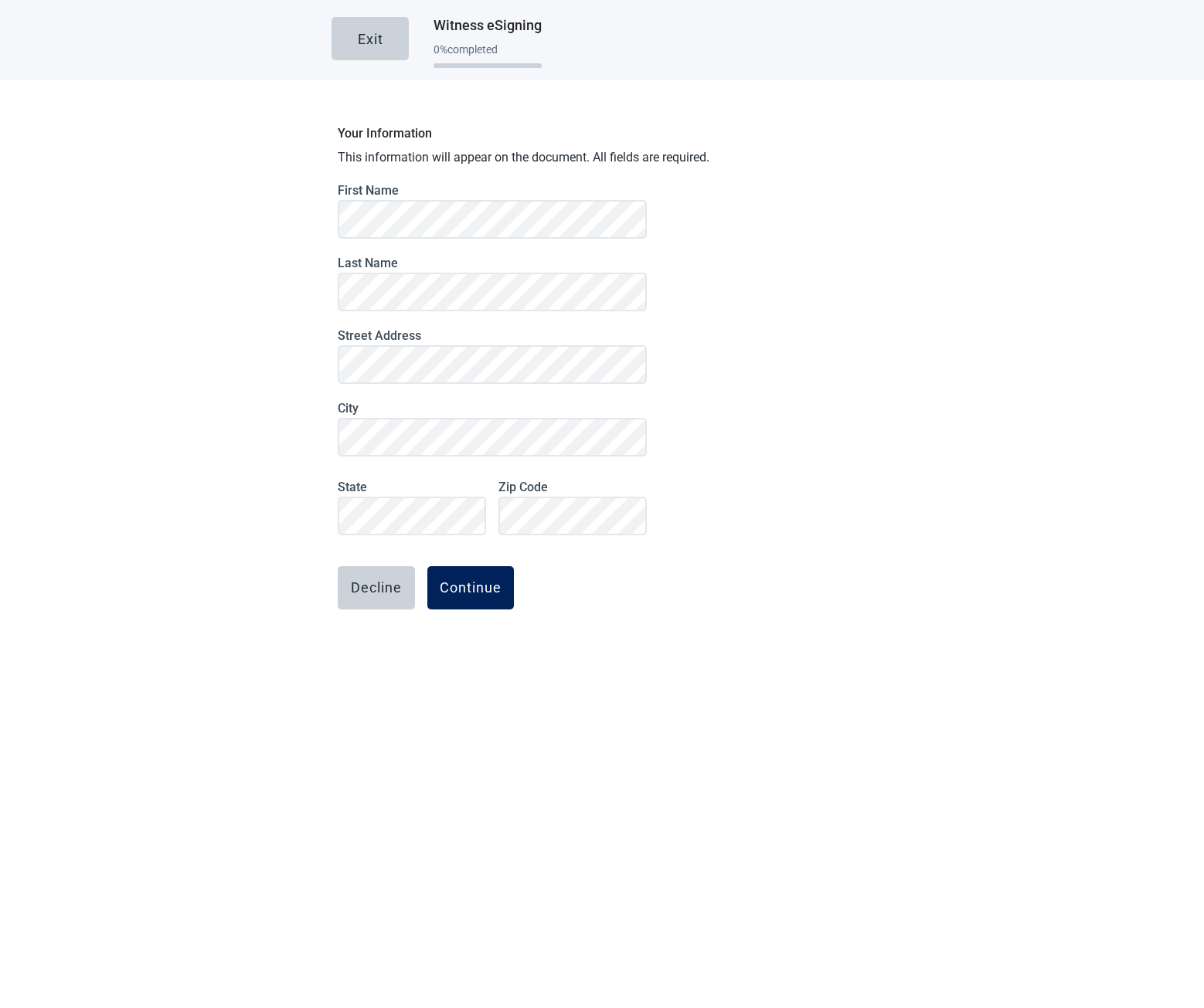
click at [461, 592] on div "Continue" at bounding box center [471, 588] width 62 height 15
